Goal: Information Seeking & Learning: Learn about a topic

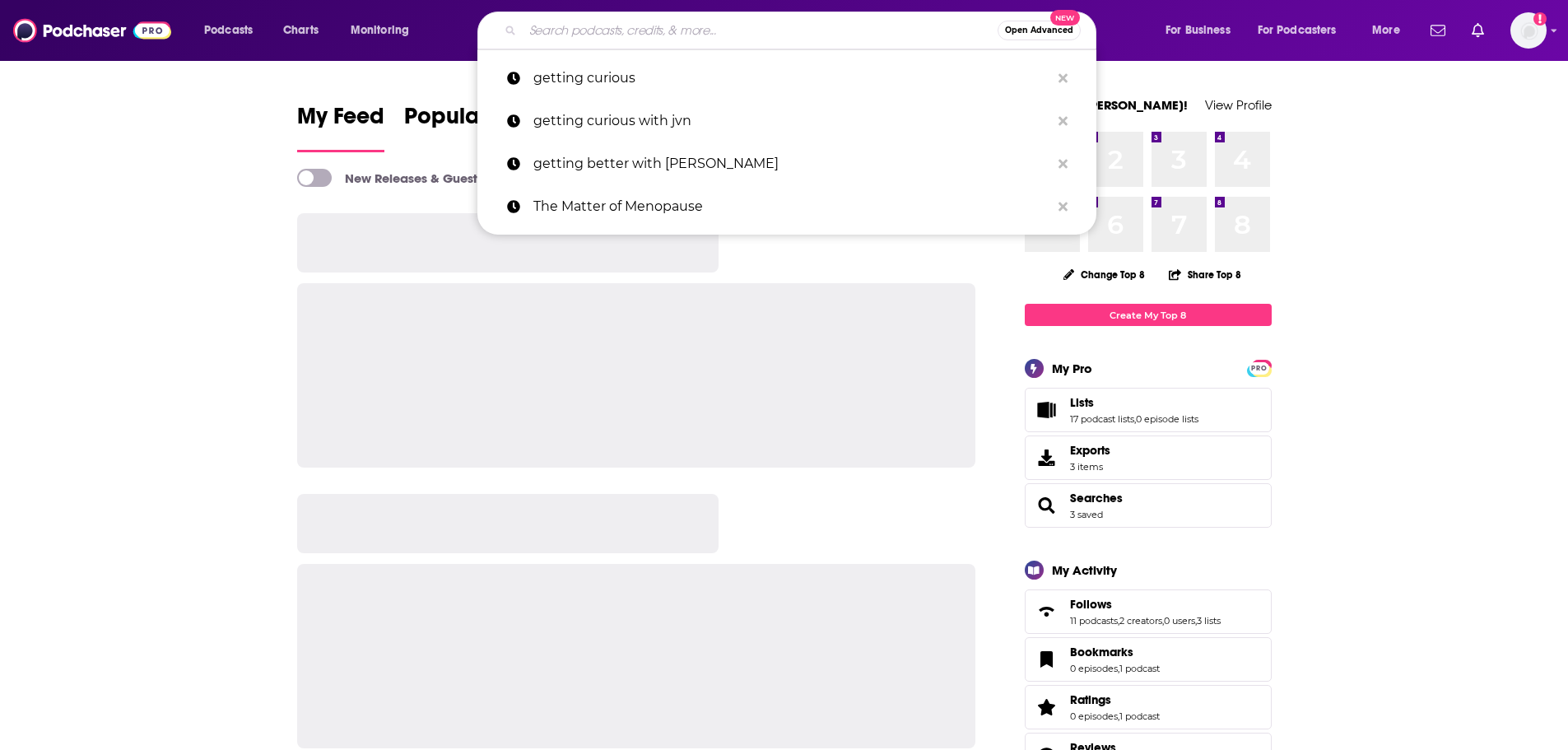
click at [716, 37] on input "Search podcasts, credits, & more..." at bounding box center [760, 30] width 475 height 26
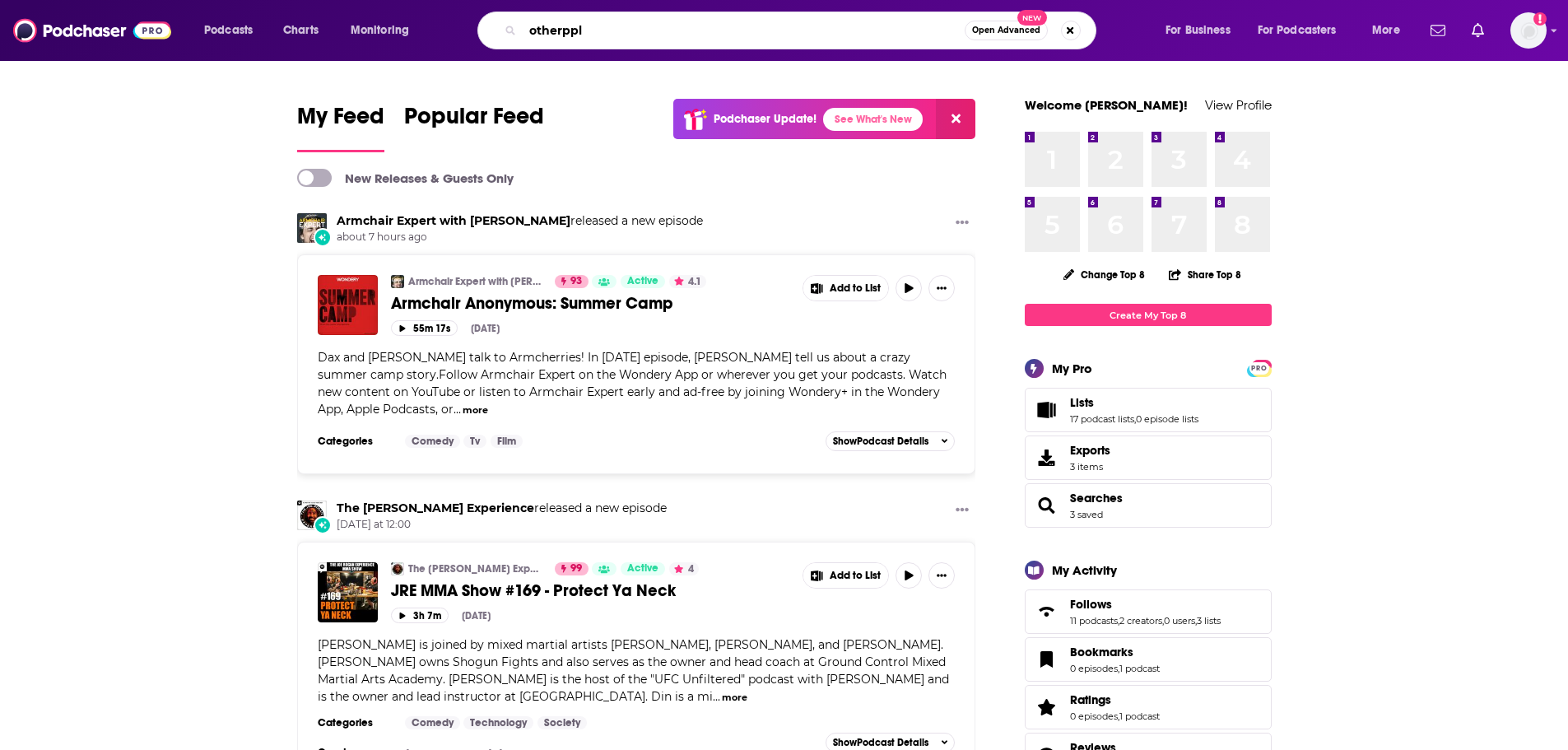
type input "otherppl"
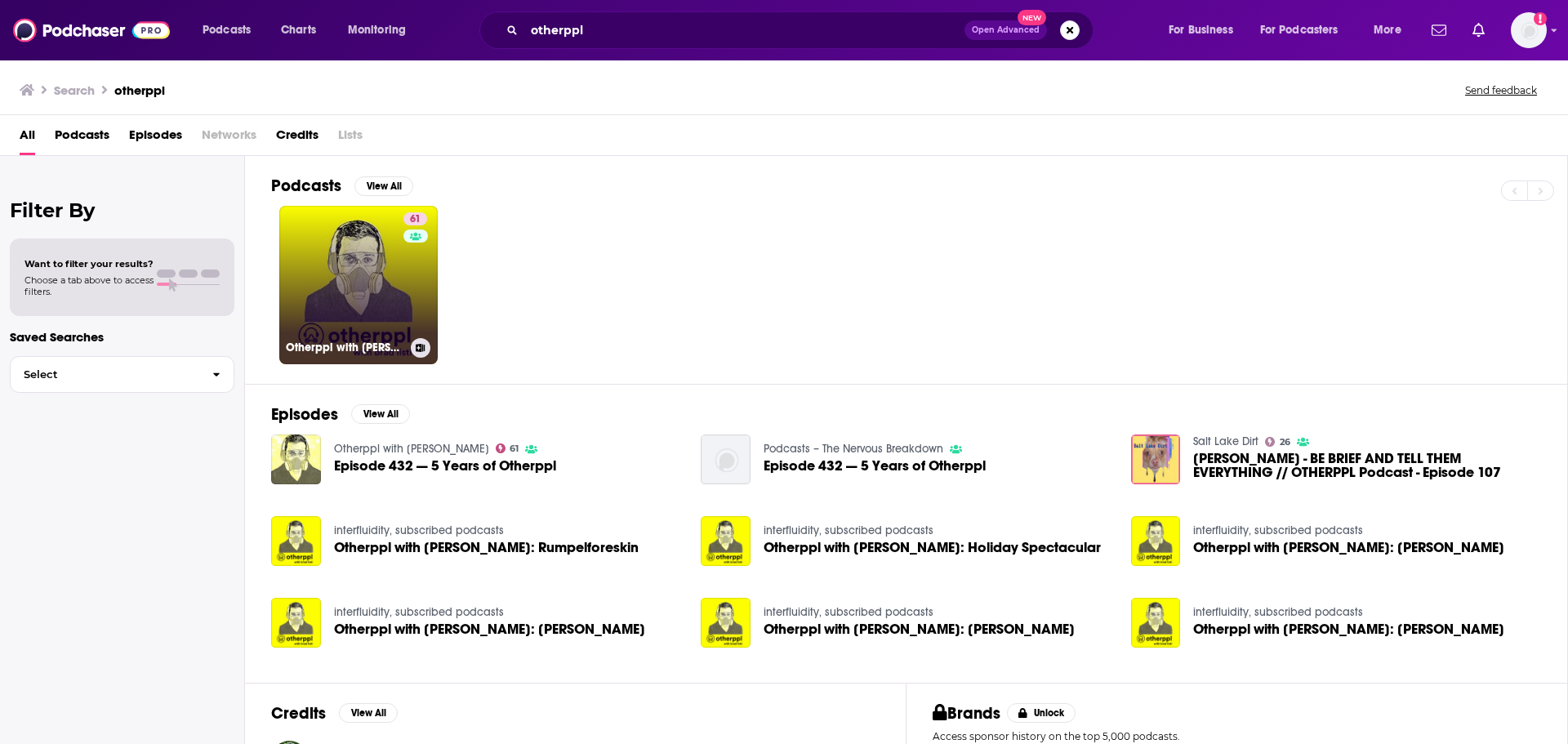
click at [368, 295] on link "61 Otherppl with [PERSON_NAME]" at bounding box center [358, 285] width 159 height 159
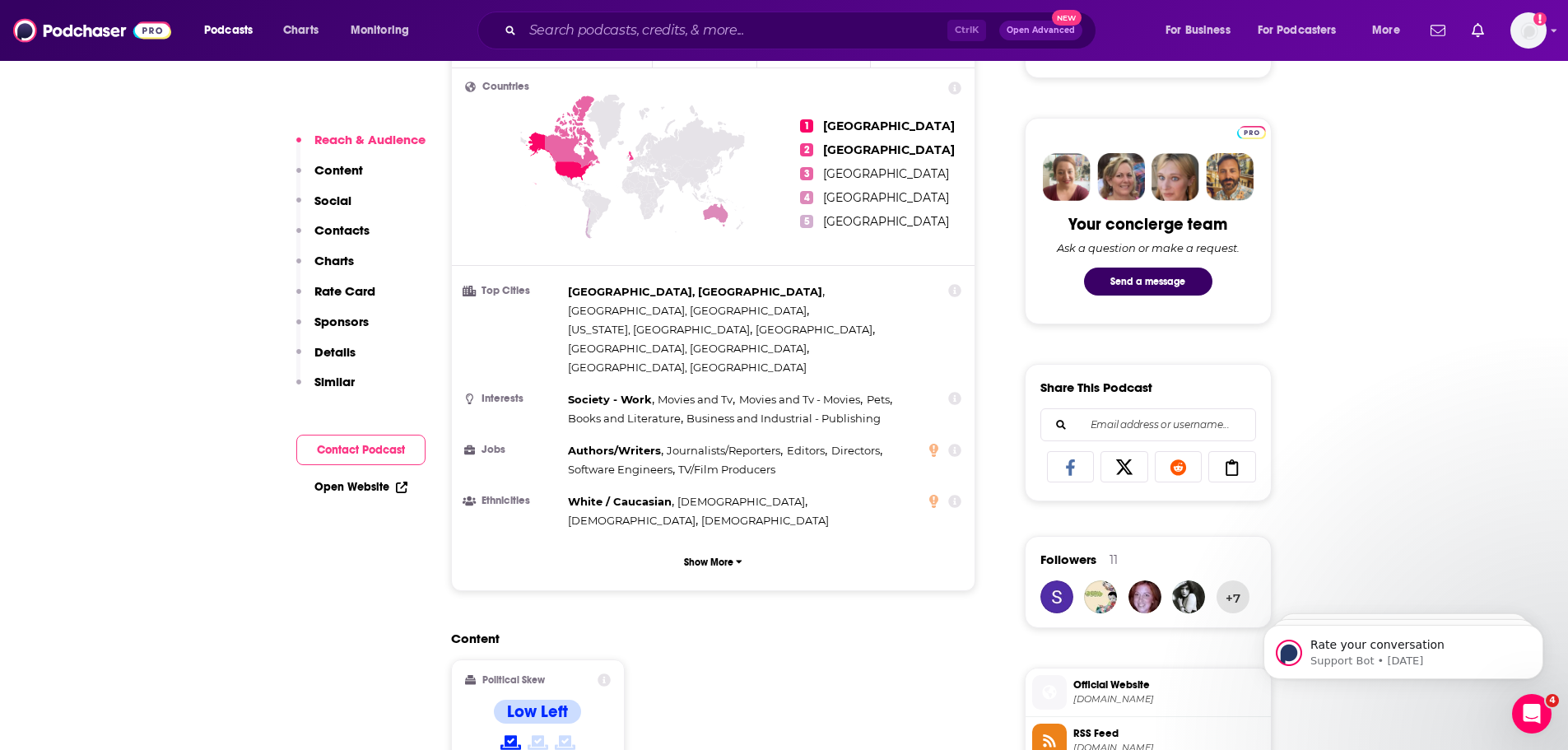
scroll to position [741, 0]
